Goal: Task Accomplishment & Management: Manage account settings

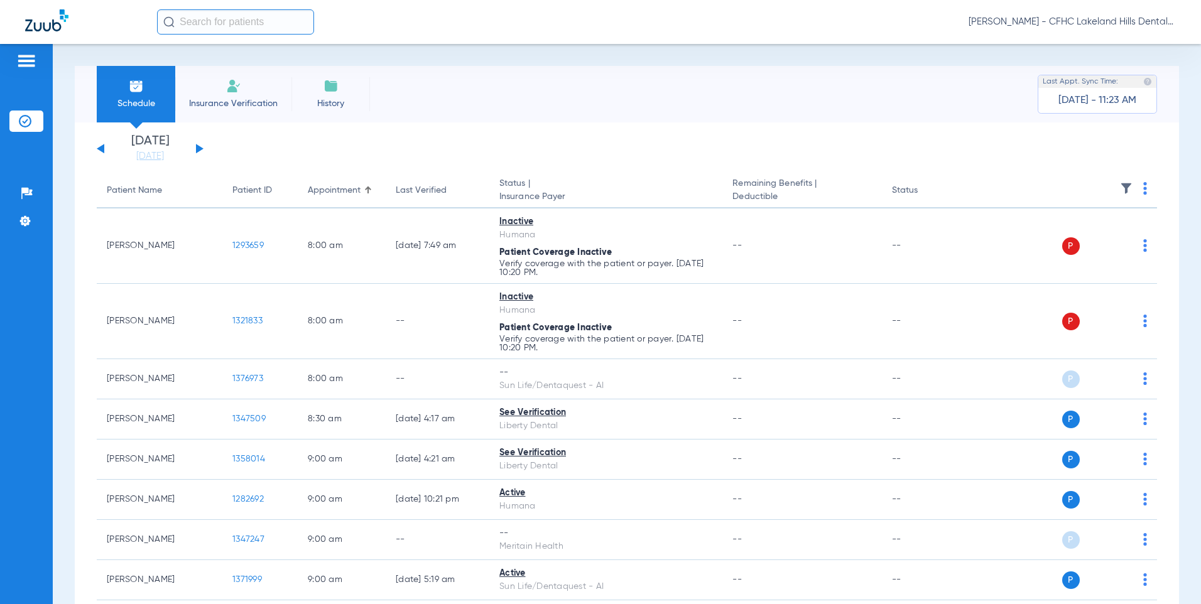
click at [197, 148] on button at bounding box center [200, 148] width 8 height 9
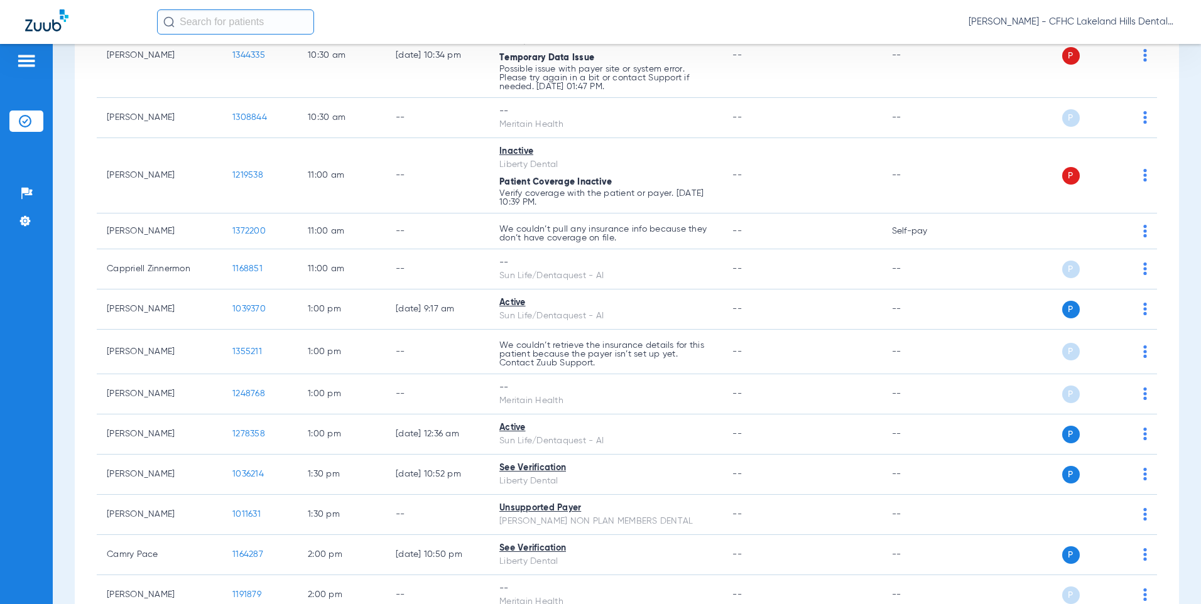
scroll to position [943, 0]
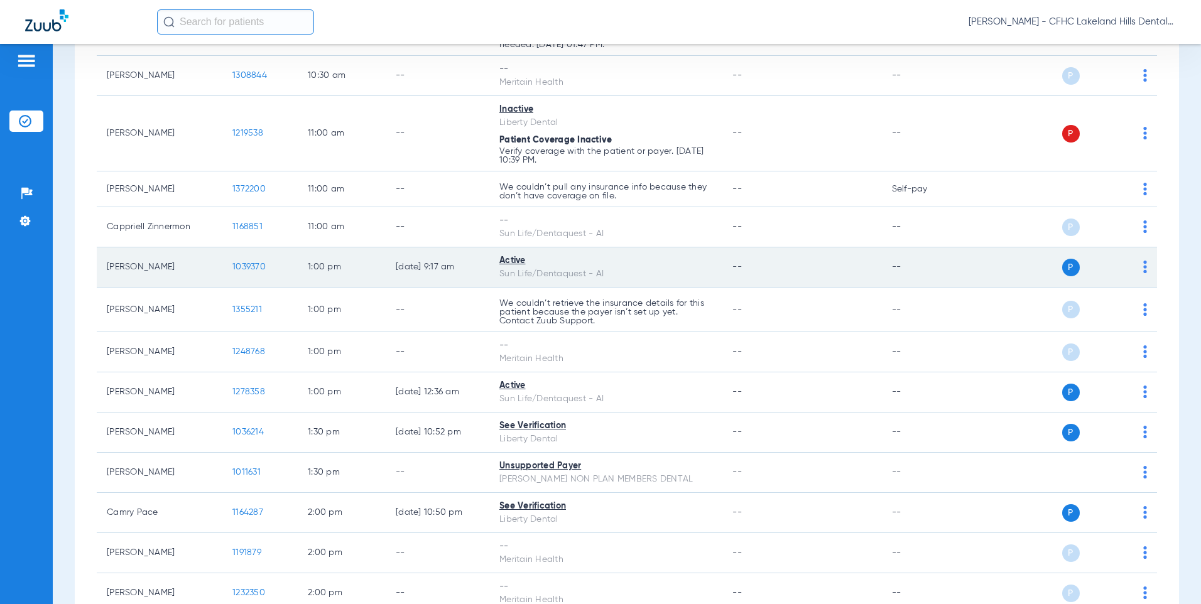
click at [233, 273] on td "1039370" at bounding box center [259, 268] width 75 height 40
click at [245, 265] on span "1039370" at bounding box center [248, 267] width 33 height 9
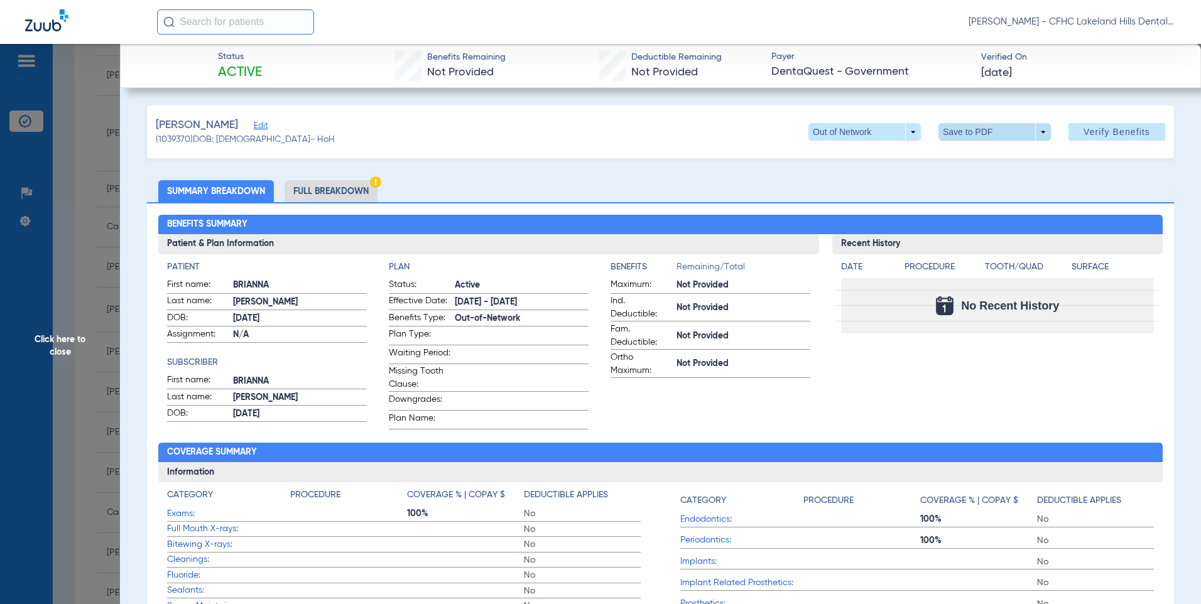
click at [980, 127] on span at bounding box center [995, 132] width 30 height 30
click at [971, 156] on span "Save to PDF" at bounding box center [990, 157] width 50 height 9
click at [107, 197] on span "Click here to close" at bounding box center [60, 346] width 120 height 604
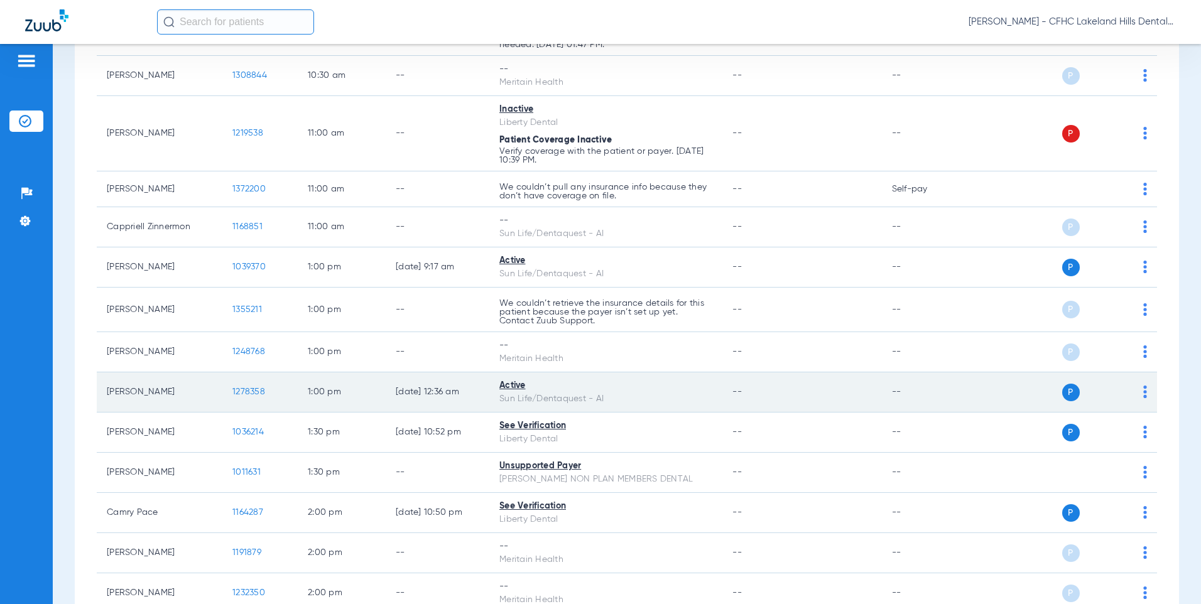
click at [243, 396] on span "1278358" at bounding box center [248, 392] width 33 height 9
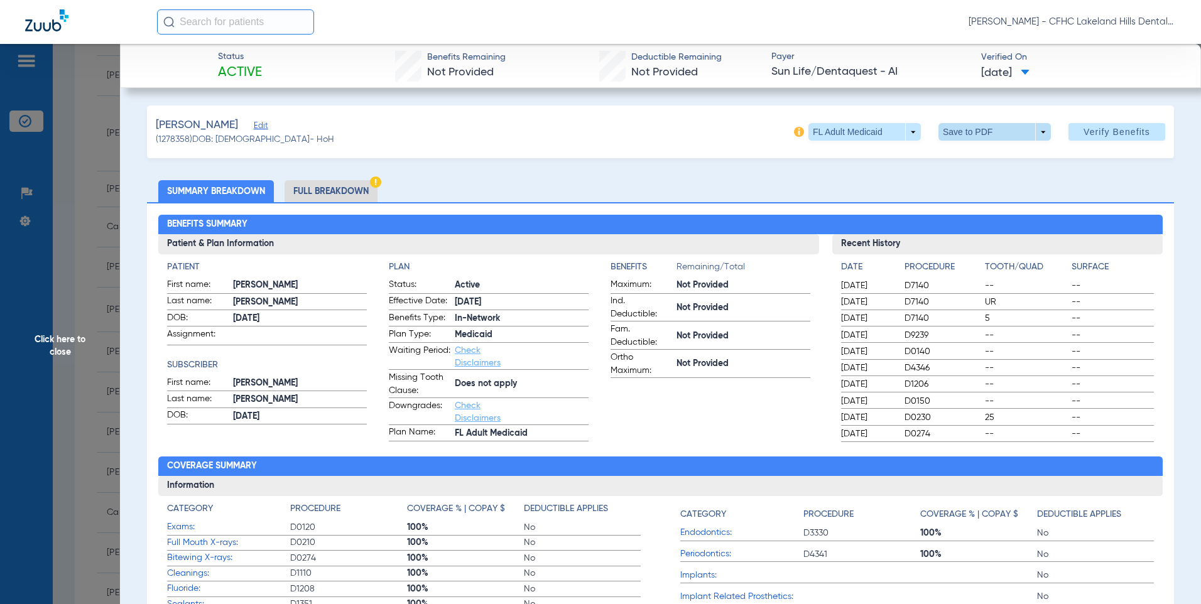
click at [961, 131] on span at bounding box center [995, 132] width 112 height 18
click at [1008, 159] on span "Save to PDF" at bounding box center [990, 157] width 50 height 9
click at [1079, 75] on div "Creating PDF" at bounding box center [1092, 80] width 145 height 13
click at [81, 235] on span "Click here to close" at bounding box center [60, 346] width 120 height 604
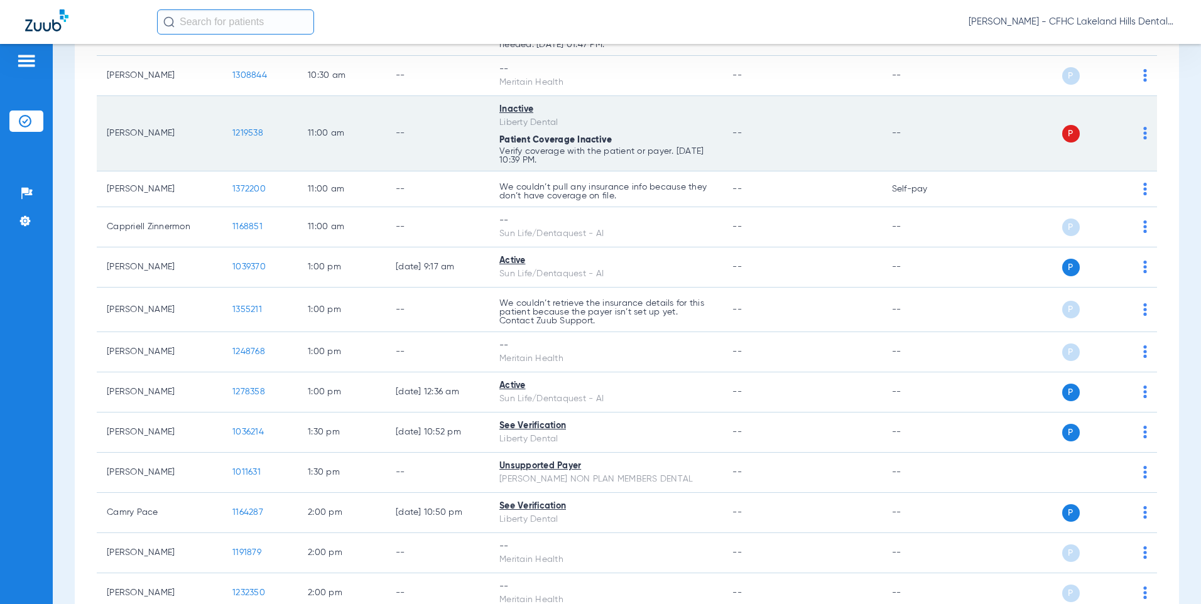
scroll to position [1005, 0]
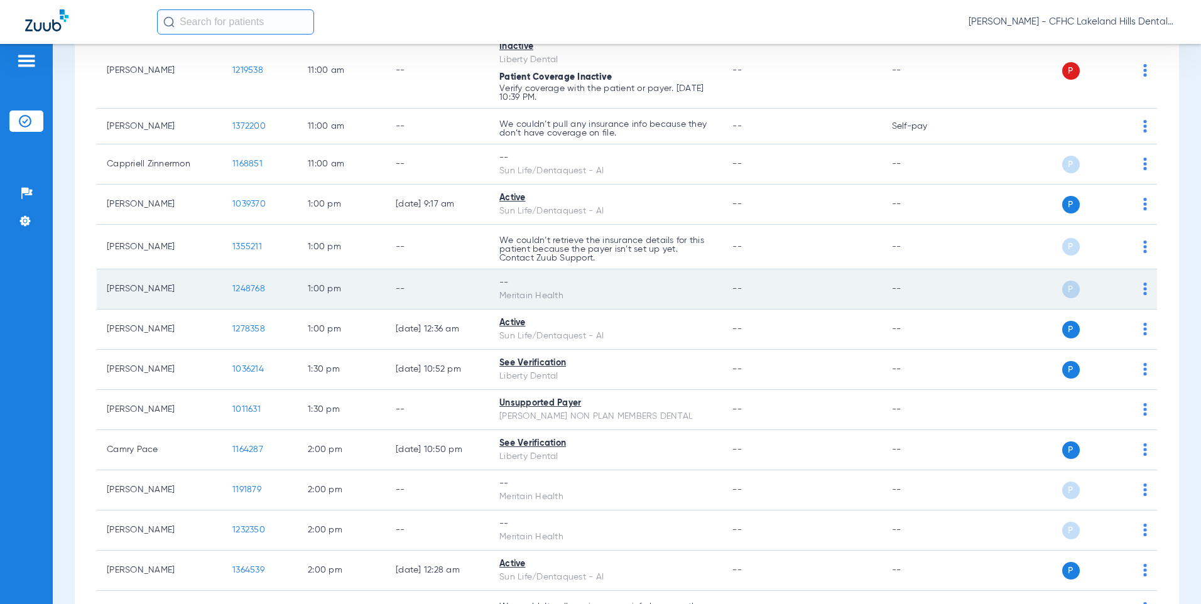
click at [239, 287] on span "1248768" at bounding box center [248, 289] width 33 height 9
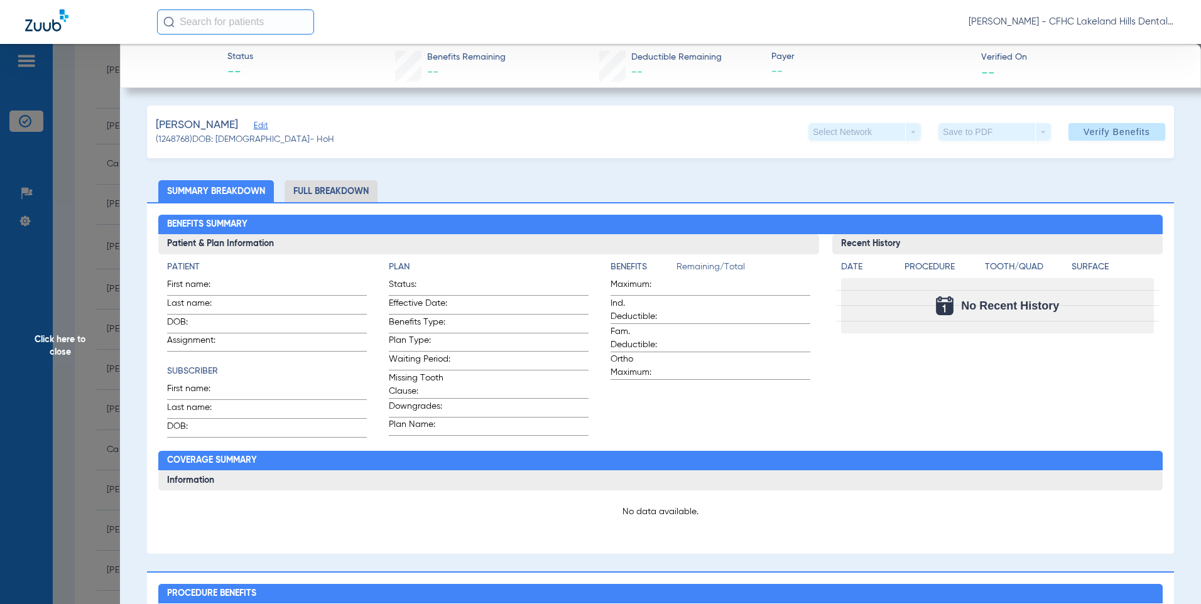
click at [87, 183] on span "Click here to close" at bounding box center [60, 346] width 120 height 604
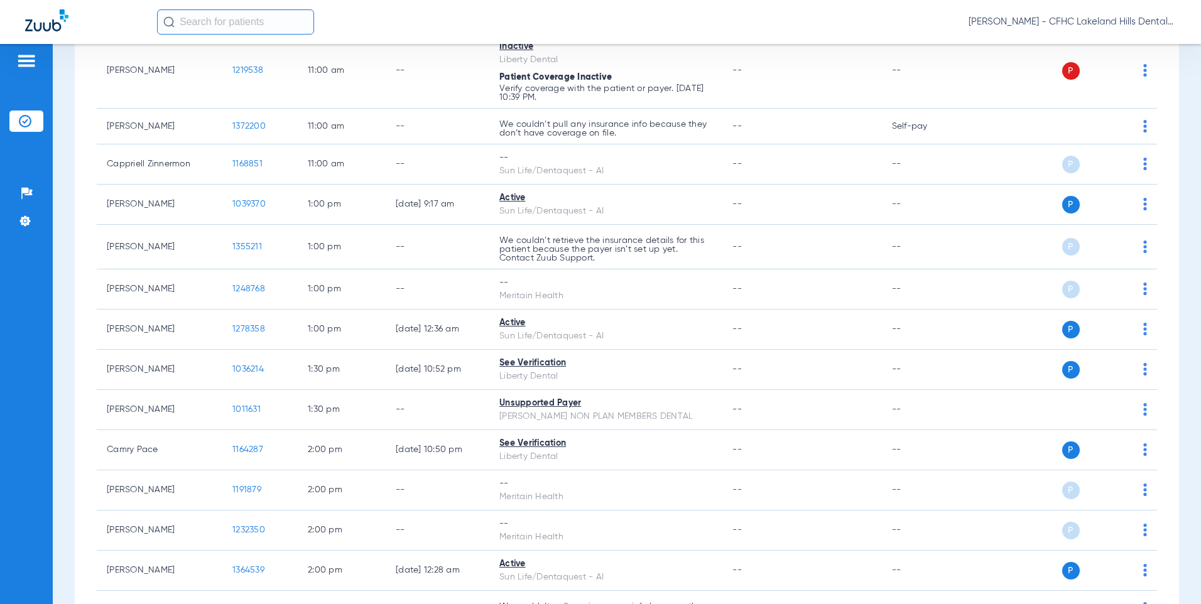
click at [274, 27] on input "text" at bounding box center [235, 21] width 157 height 25
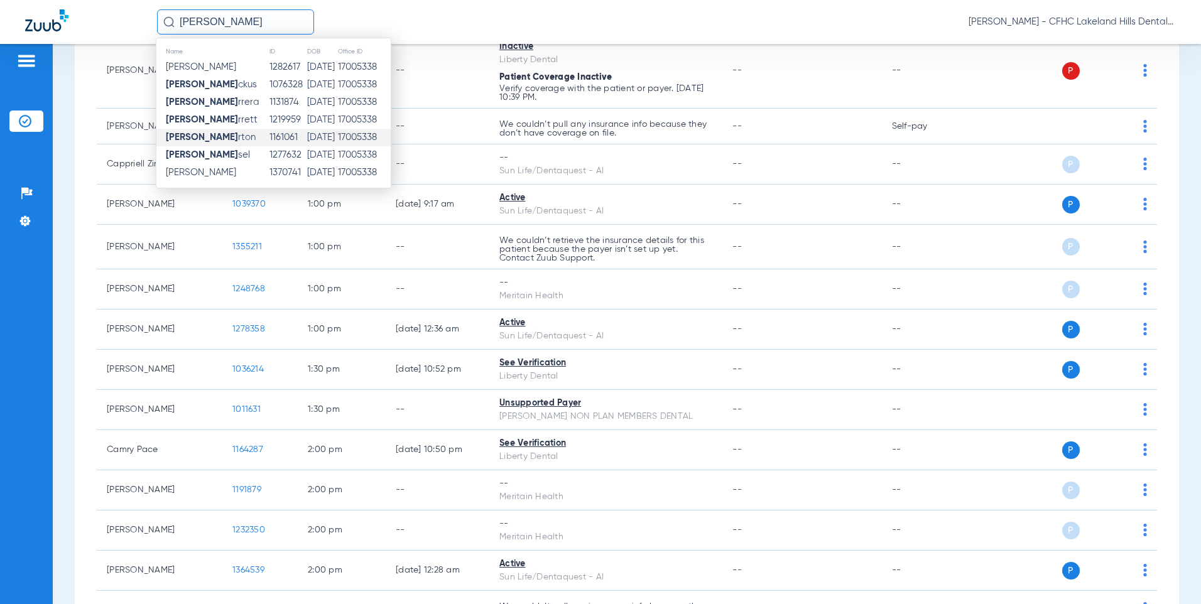
type input "[PERSON_NAME]"
click at [211, 142] on strong "[PERSON_NAME]" at bounding box center [202, 137] width 72 height 9
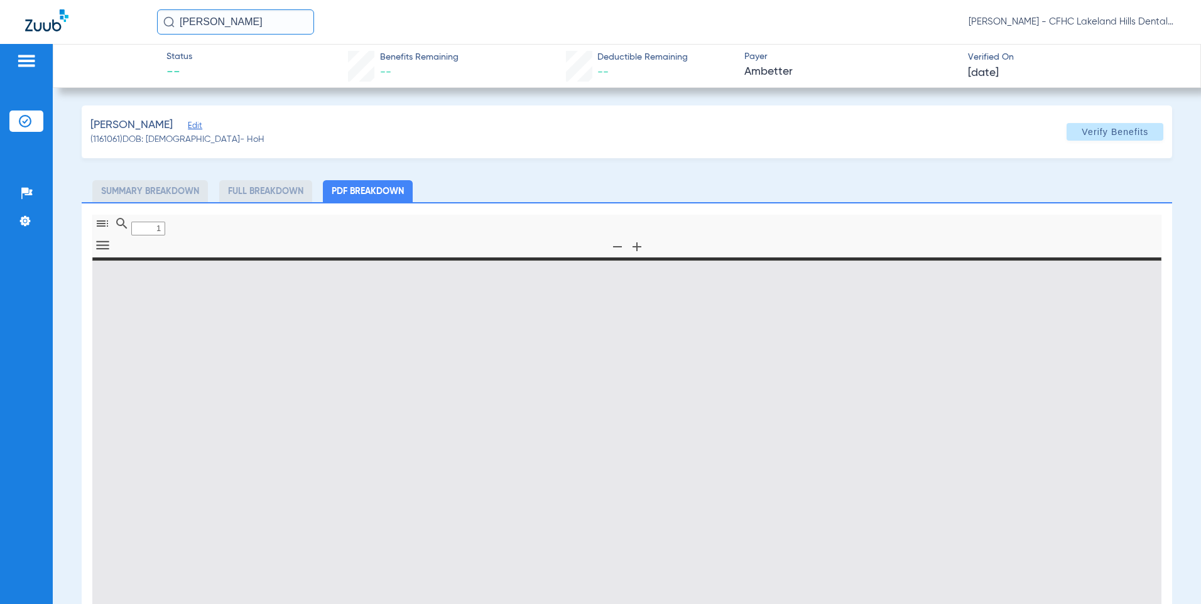
type input "0"
select select "page-width"
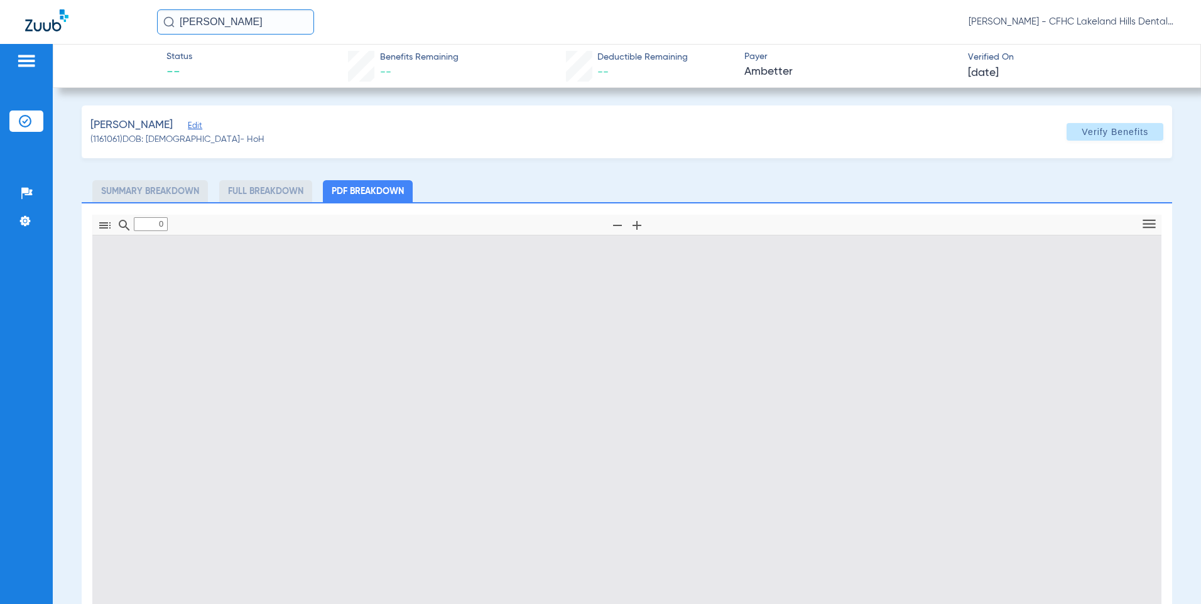
type input "1"
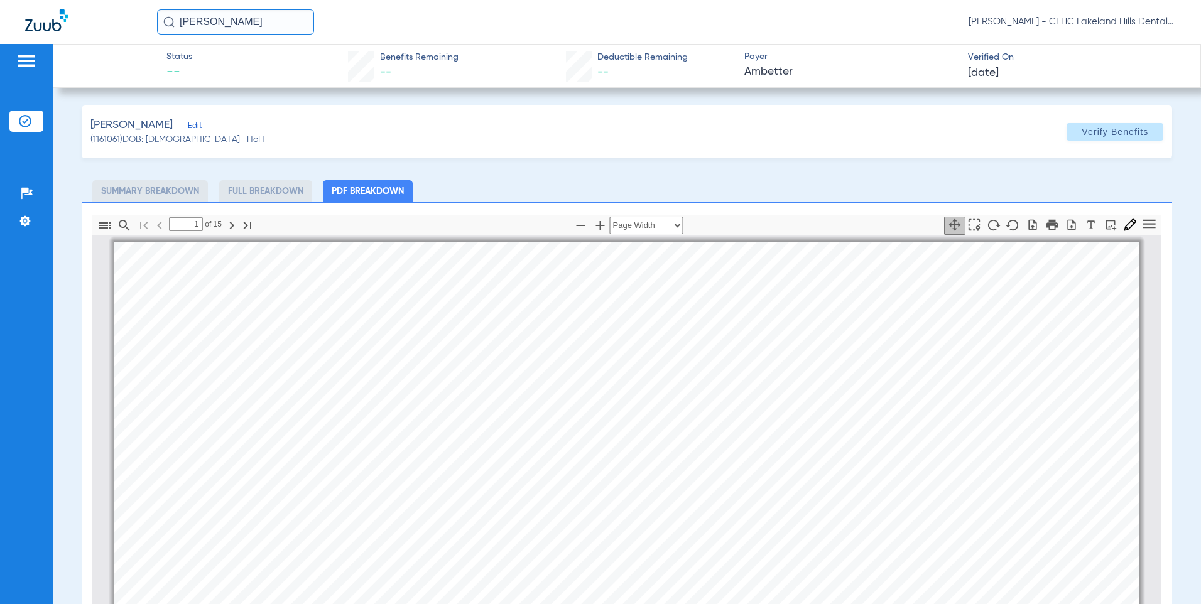
scroll to position [6, 0]
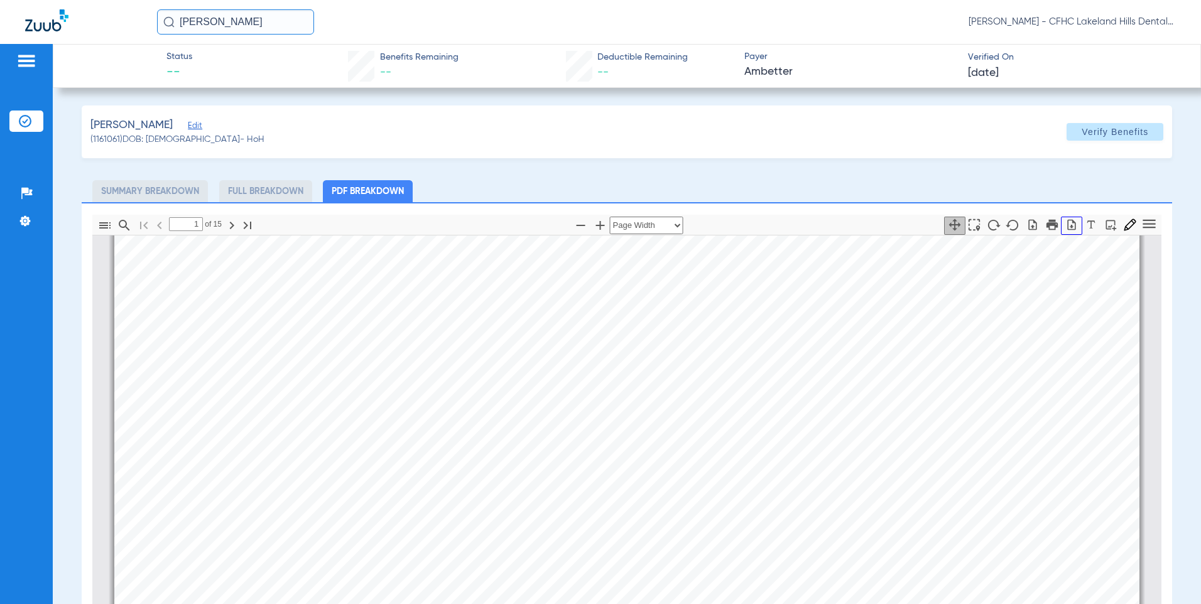
click at [1068, 226] on icon "button" at bounding box center [1072, 224] width 8 height 11
click at [1102, 130] on span "Verify Benefits" at bounding box center [1115, 132] width 67 height 10
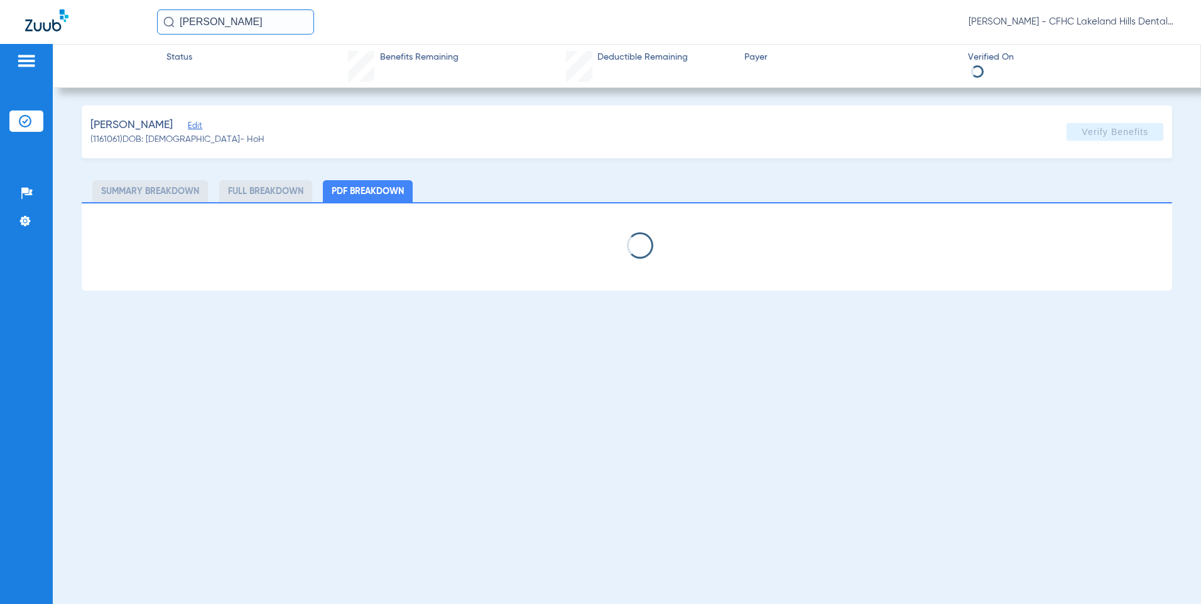
select select "page-width"
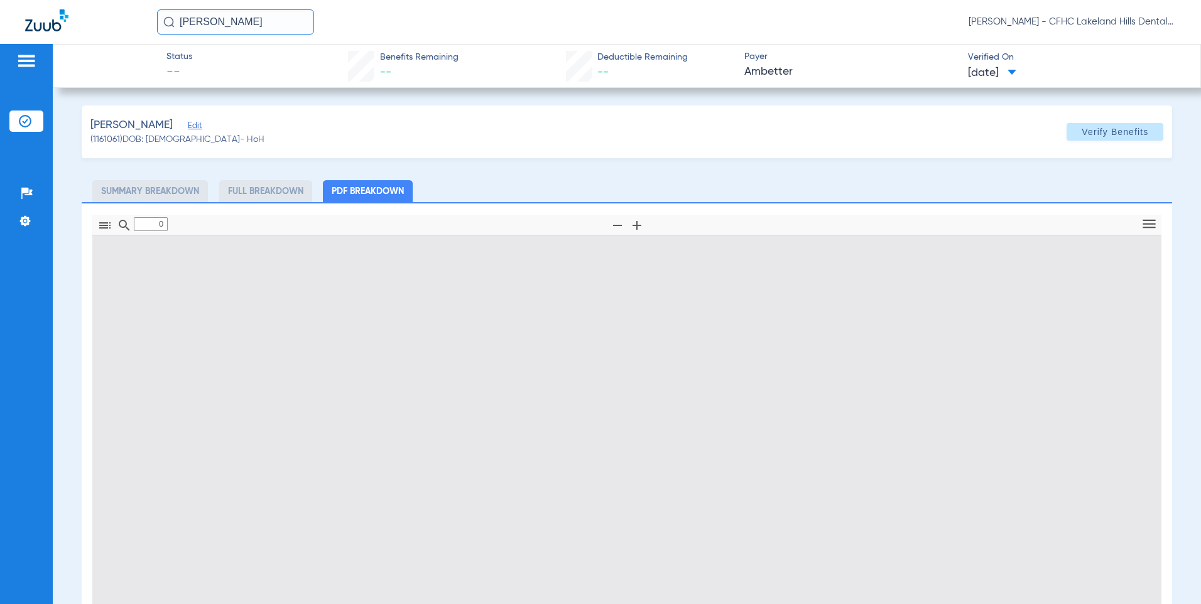
type input "1"
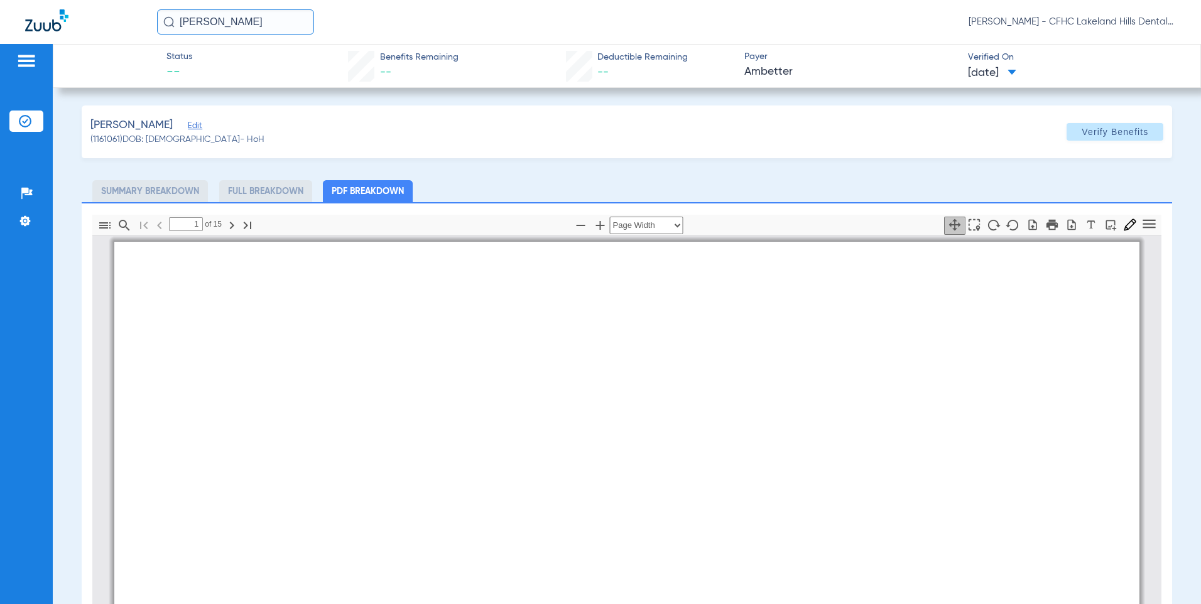
scroll to position [6, 0]
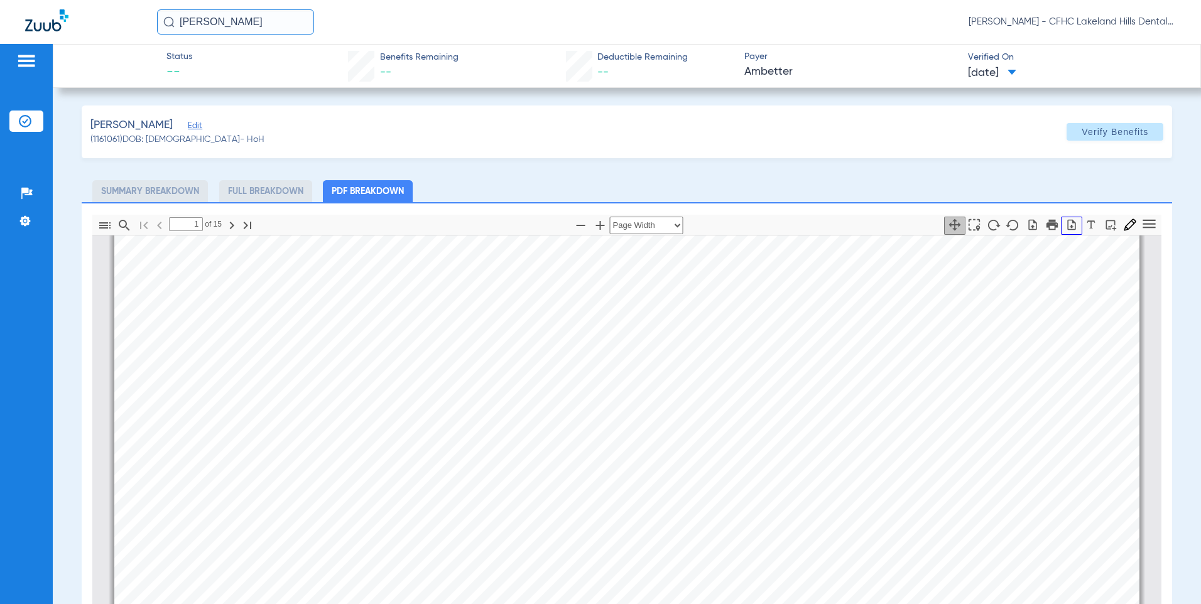
click at [1066, 230] on icon "button" at bounding box center [1072, 225] width 13 height 13
drag, startPoint x: 245, startPoint y: 17, endPoint x: 23, endPoint y: 6, distance: 222.1
click at [26, 7] on div "[PERSON_NAME] [PERSON_NAME] - CFHC Lakeland Hills Dental" at bounding box center [600, 22] width 1201 height 44
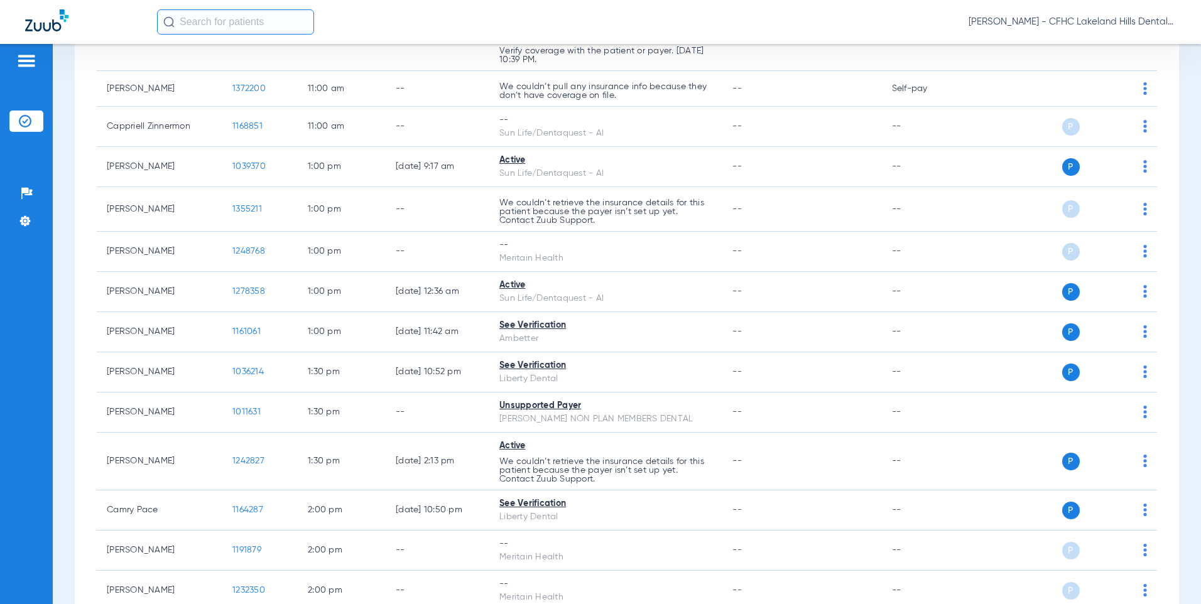
scroll to position [1320, 0]
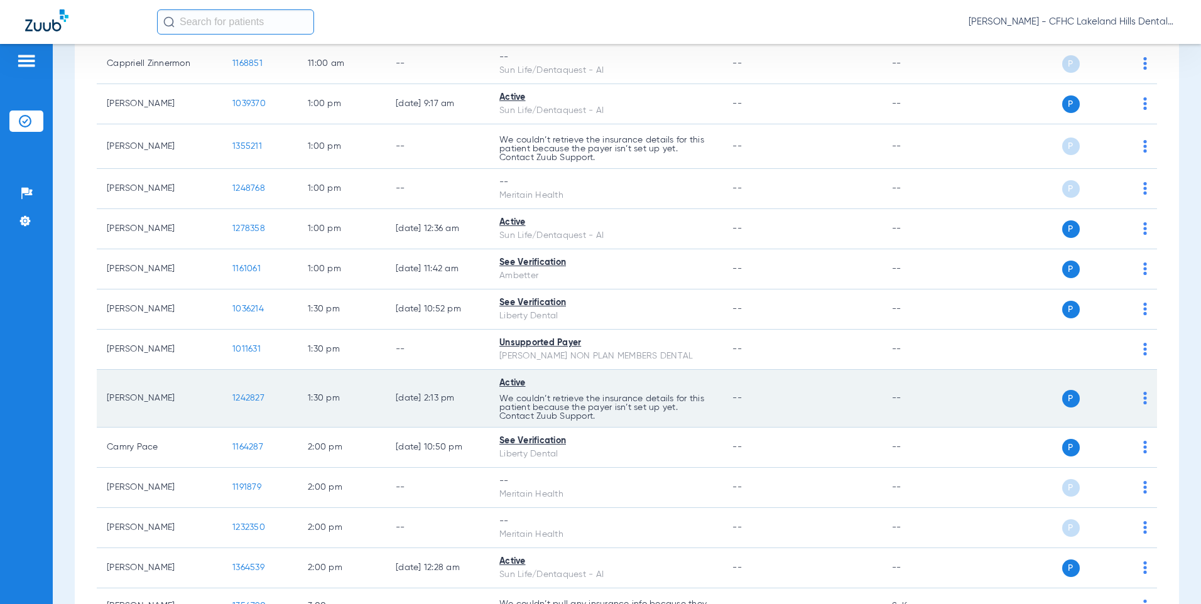
click at [248, 403] on span "1242827" at bounding box center [248, 398] width 32 height 9
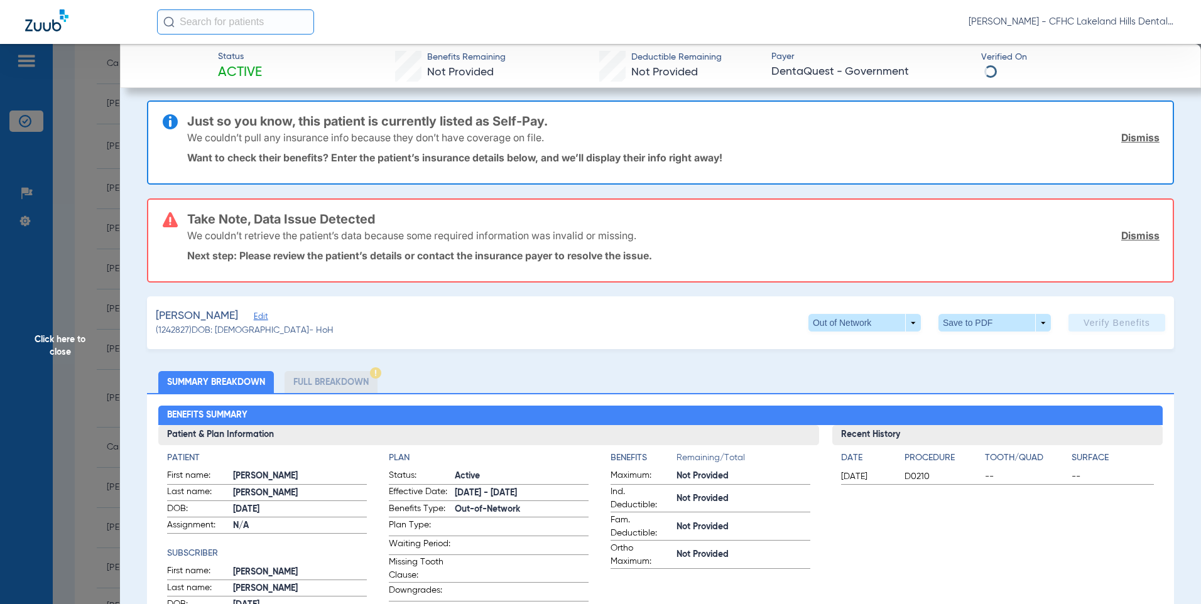
scroll to position [0, 0]
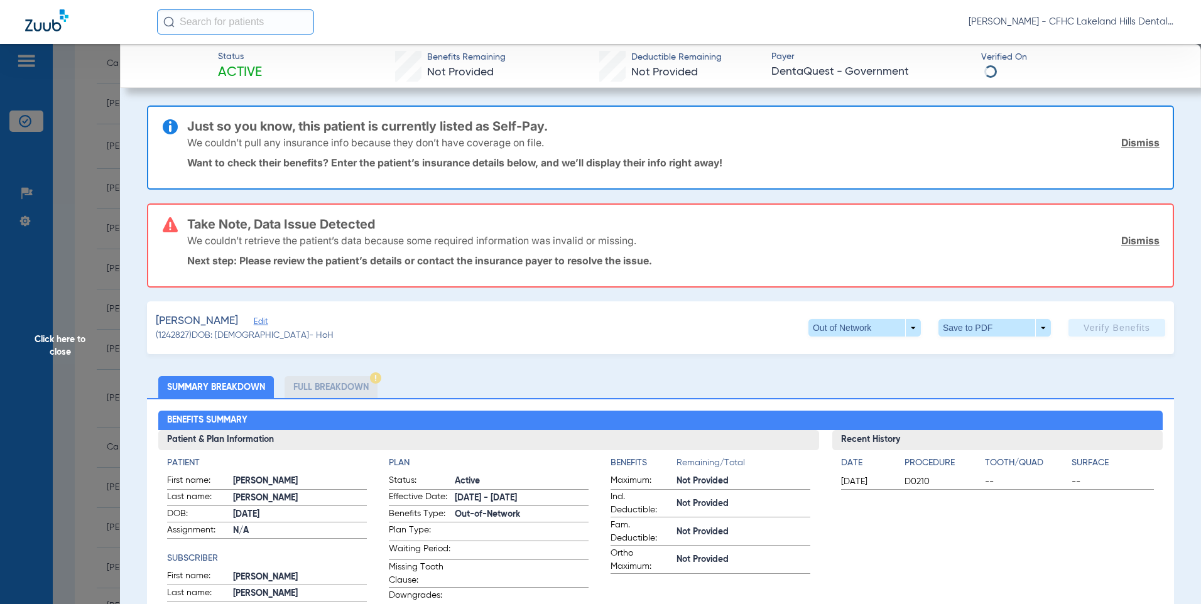
click at [1137, 144] on link "Dismiss" at bounding box center [1141, 142] width 38 height 13
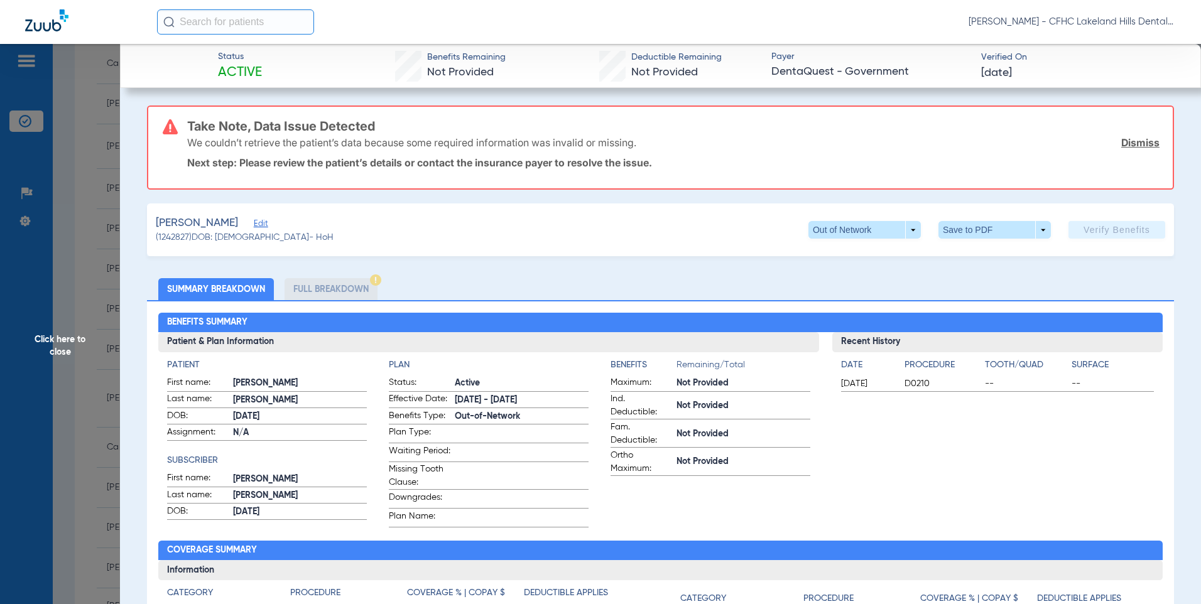
click at [1135, 147] on link "Dismiss" at bounding box center [1141, 142] width 38 height 13
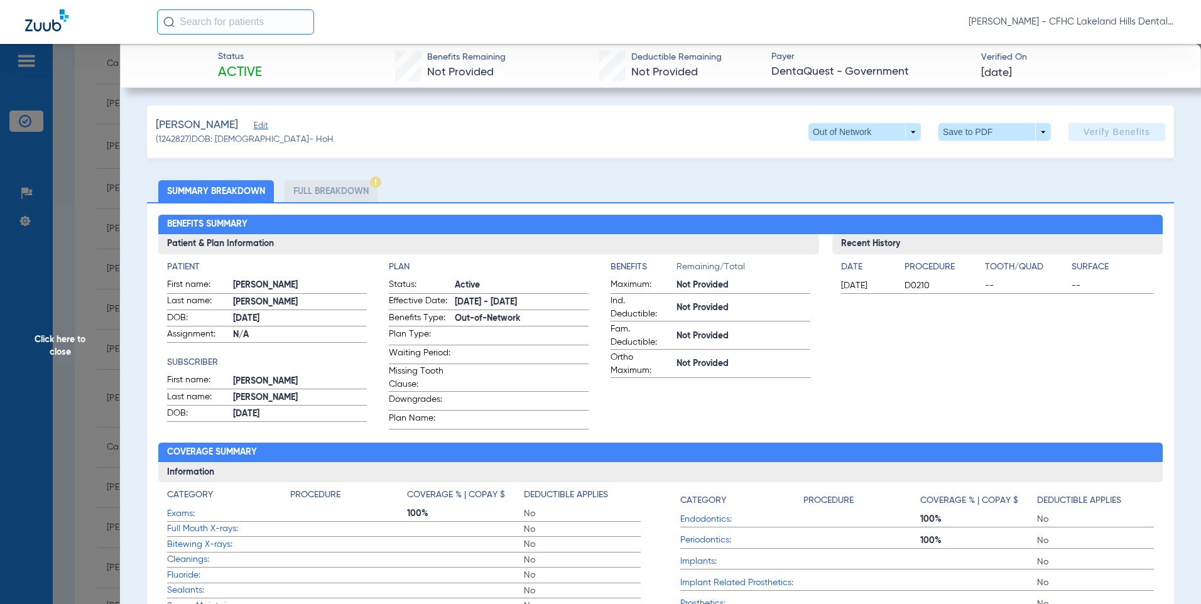
click at [265, 125] on span "Edit" at bounding box center [259, 127] width 11 height 12
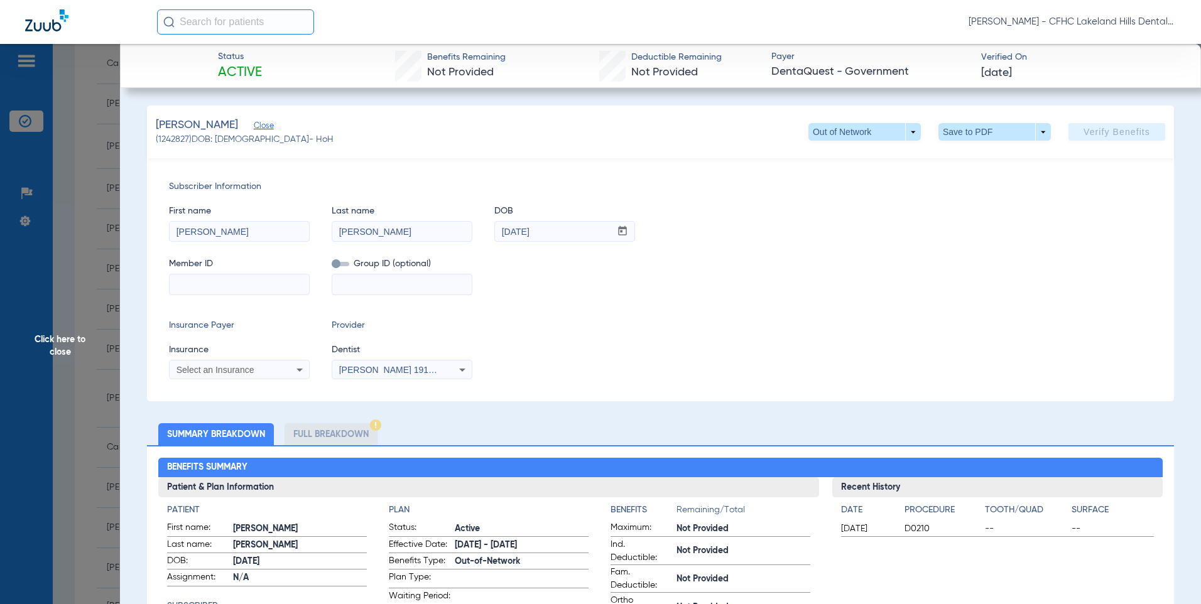
click at [234, 283] on input at bounding box center [239, 285] width 139 height 20
paste input "8654344261"
type input "8654344261"
click at [217, 364] on div "Select an Insurance" at bounding box center [239, 370] width 139 height 15
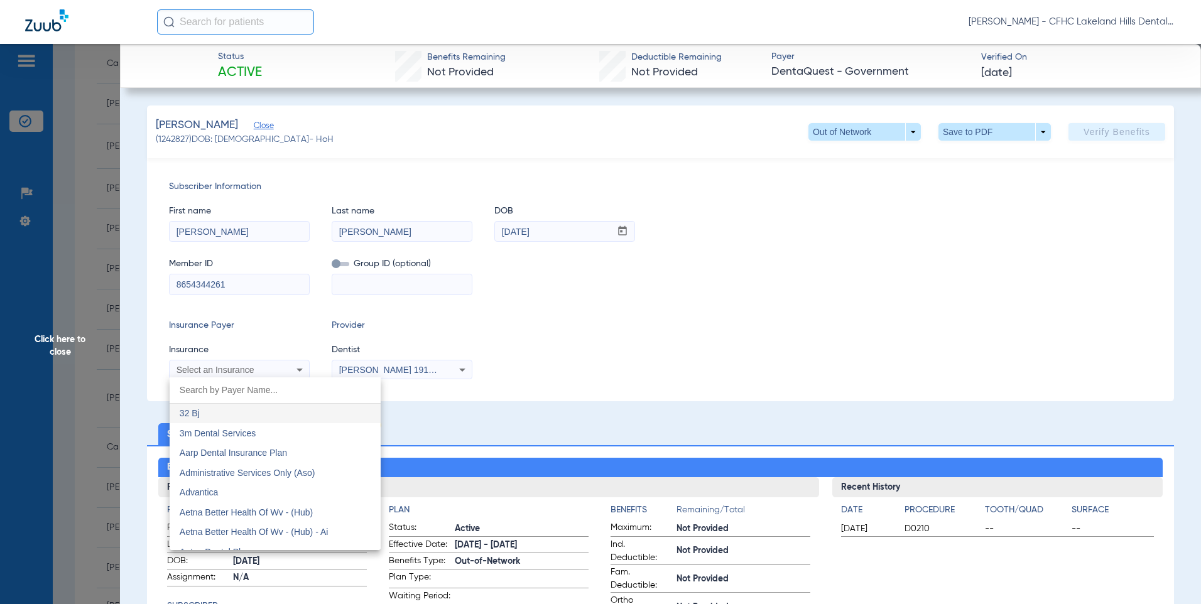
click at [217, 364] on div at bounding box center [600, 302] width 1201 height 604
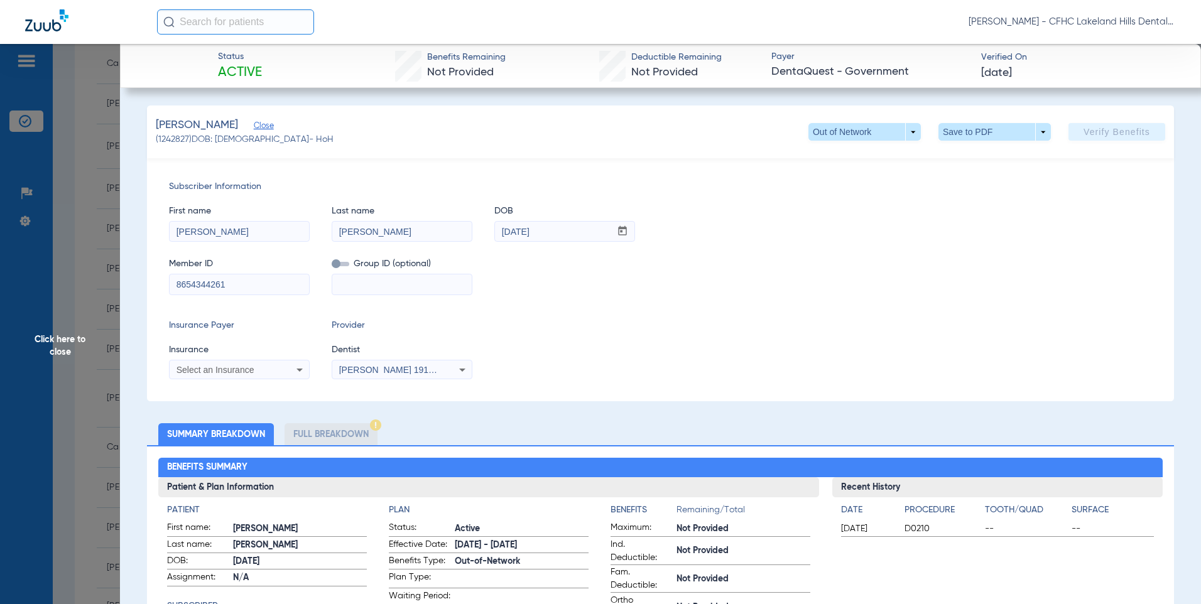
click at [217, 364] on div "Select an Insurance" at bounding box center [239, 370] width 139 height 15
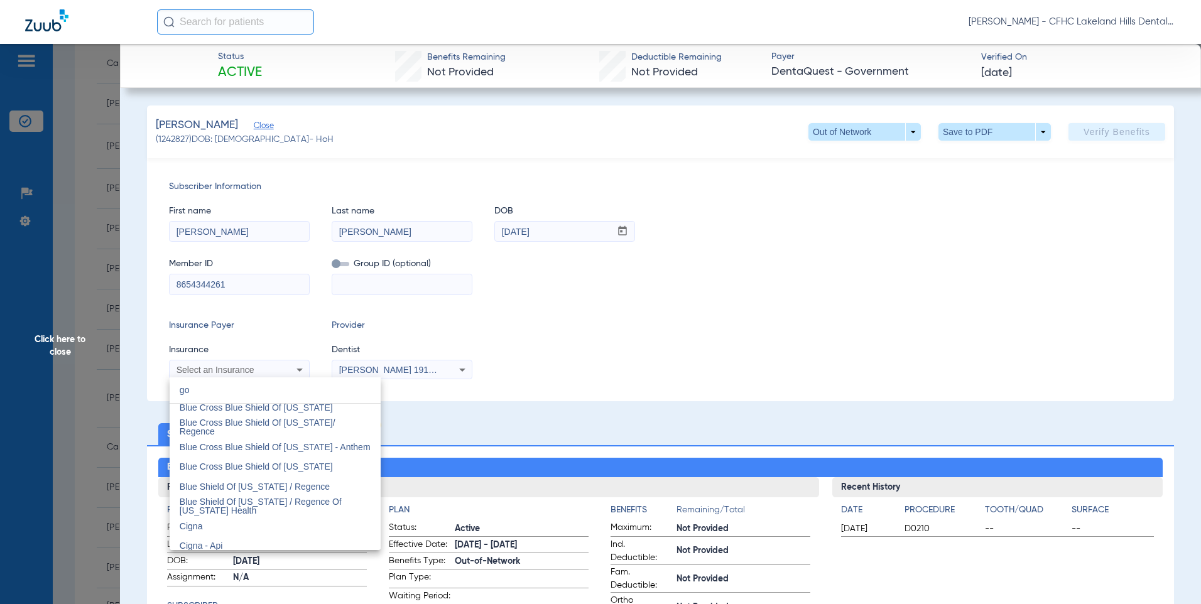
scroll to position [52, 0]
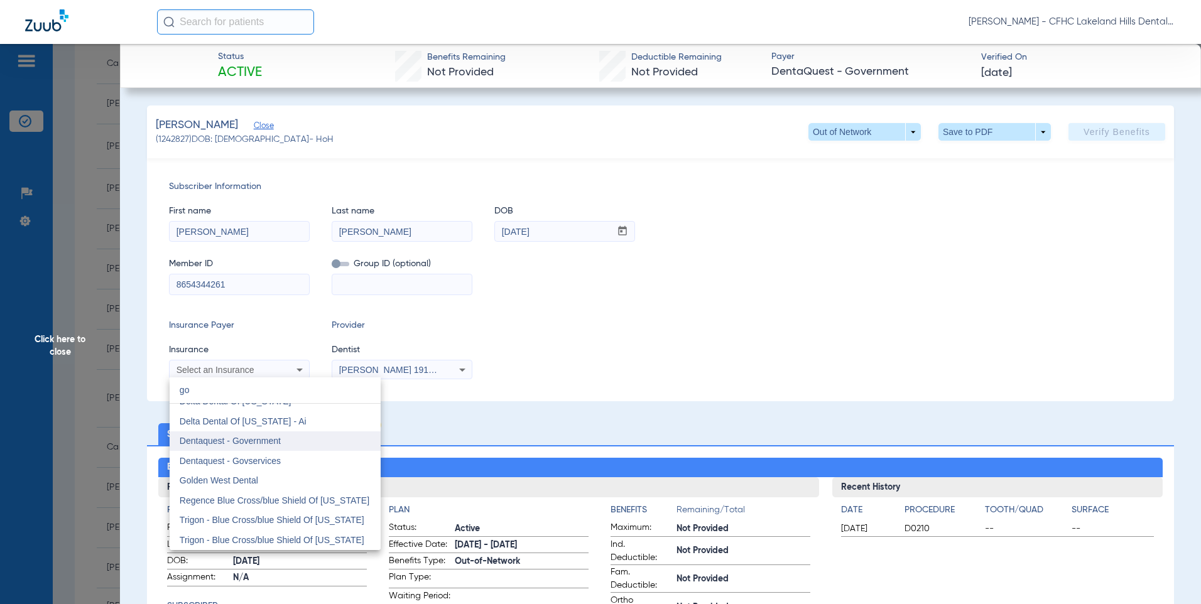
type input "go"
click at [220, 446] on span "Dentaquest - Government" at bounding box center [230, 441] width 101 height 10
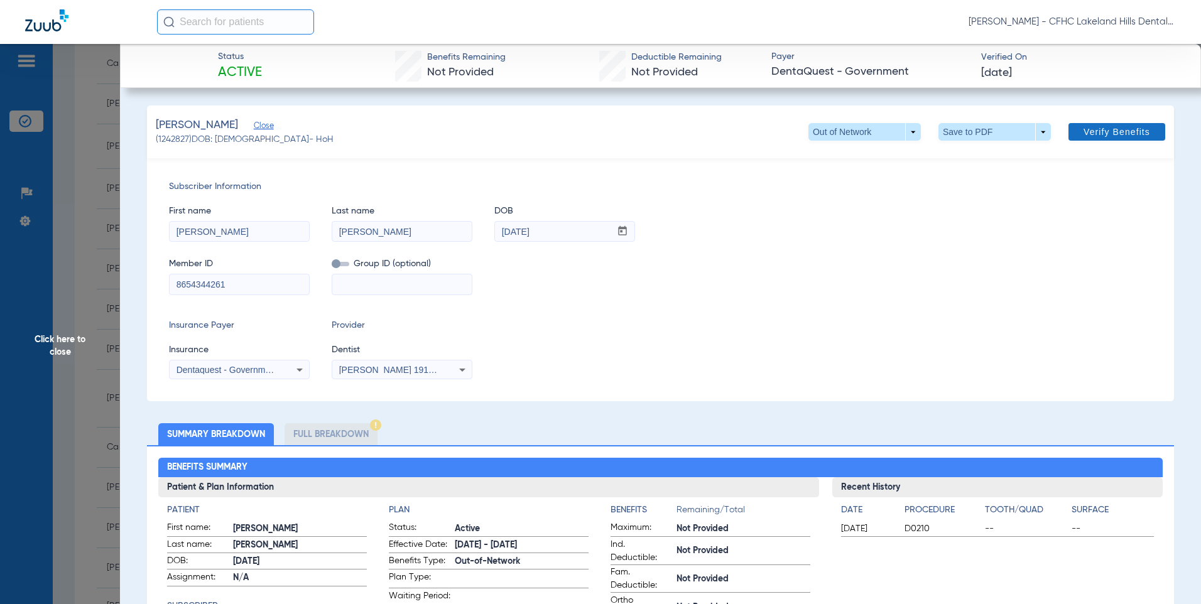
click at [1087, 127] on span "Verify Benefits" at bounding box center [1117, 132] width 67 height 10
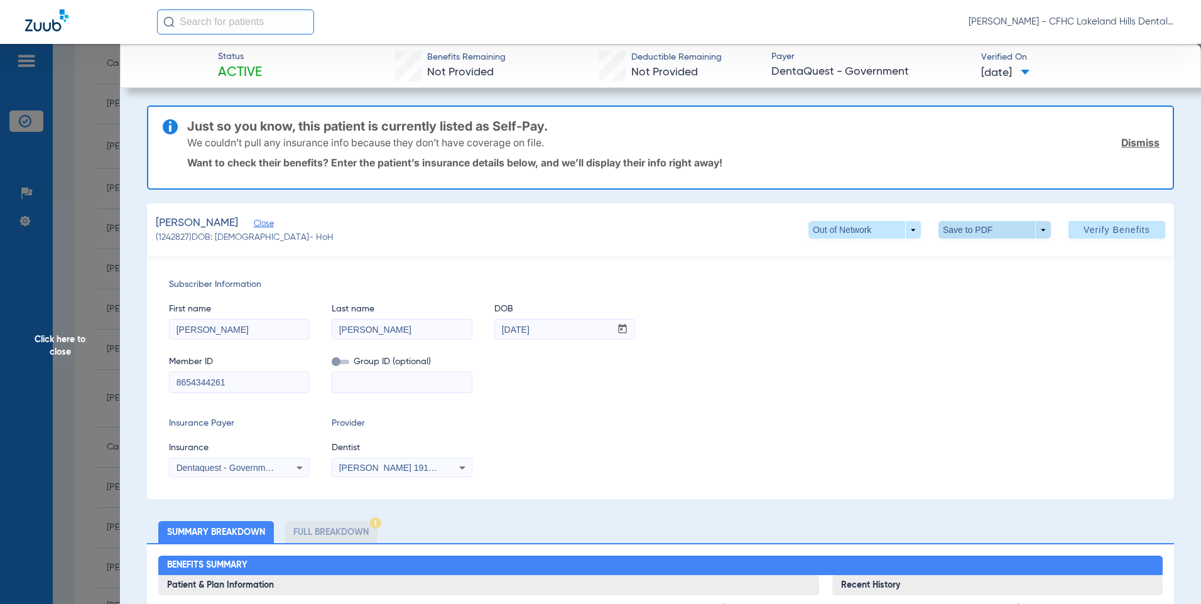
click at [980, 227] on span at bounding box center [995, 230] width 30 height 30
click at [982, 253] on span "Save to PDF" at bounding box center [990, 255] width 50 height 9
click at [96, 177] on span "Click here to close" at bounding box center [60, 346] width 120 height 604
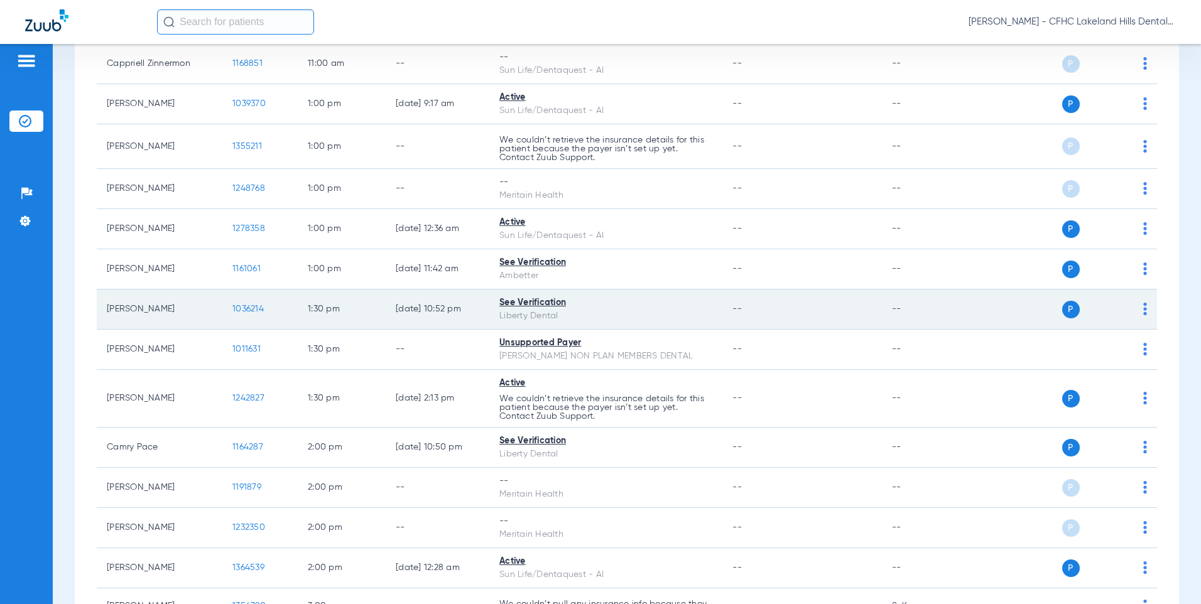
click at [272, 316] on td "1036214" at bounding box center [259, 310] width 75 height 40
click at [260, 309] on span "1036214" at bounding box center [247, 309] width 31 height 9
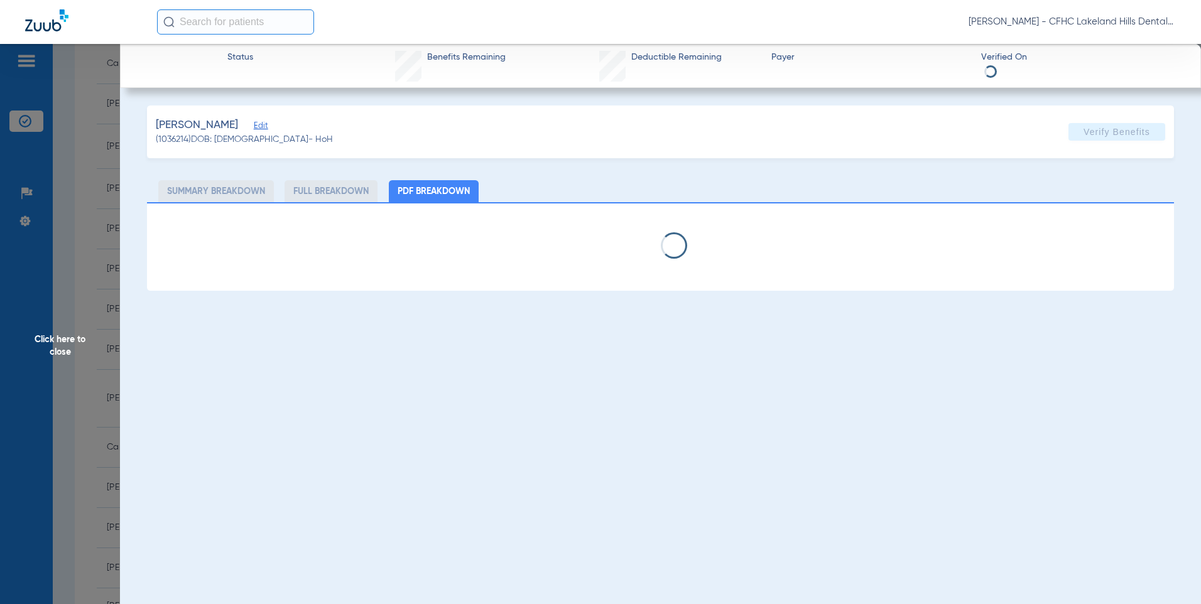
select select "page-width"
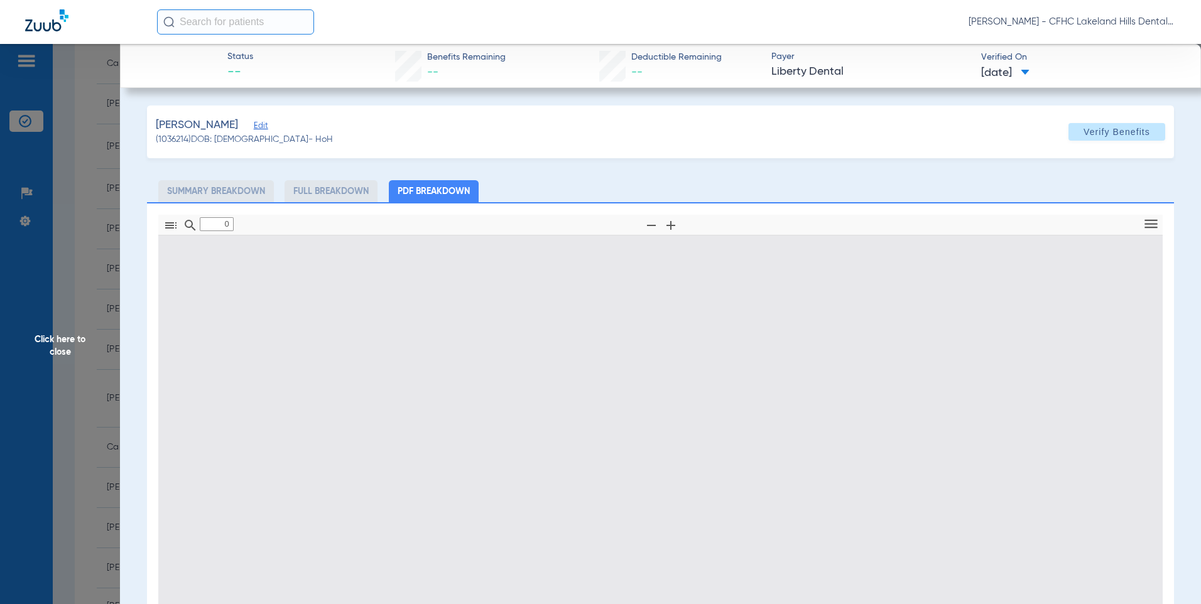
type input "1"
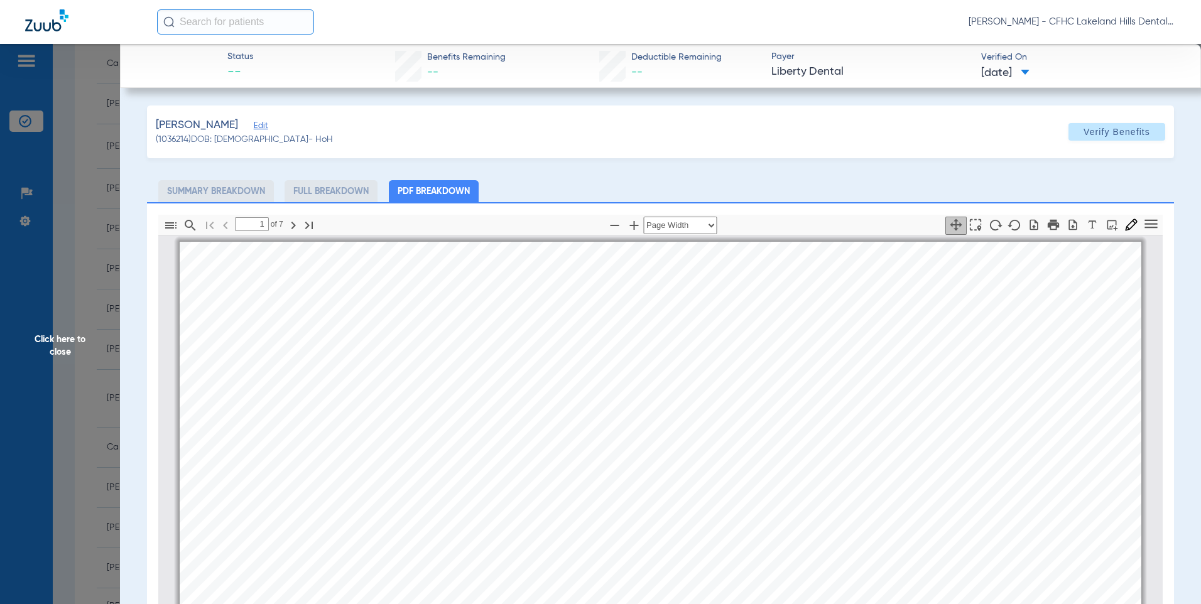
scroll to position [6, 0]
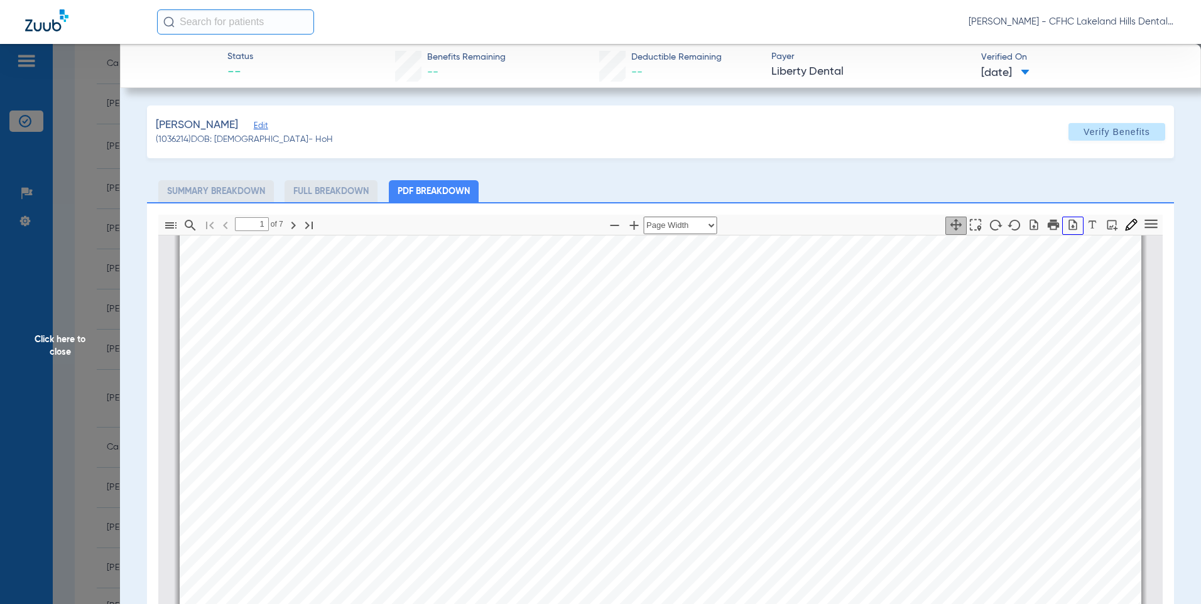
click at [1069, 222] on icon "button" at bounding box center [1073, 224] width 8 height 11
